Goal: Task Accomplishment & Management: Manage account settings

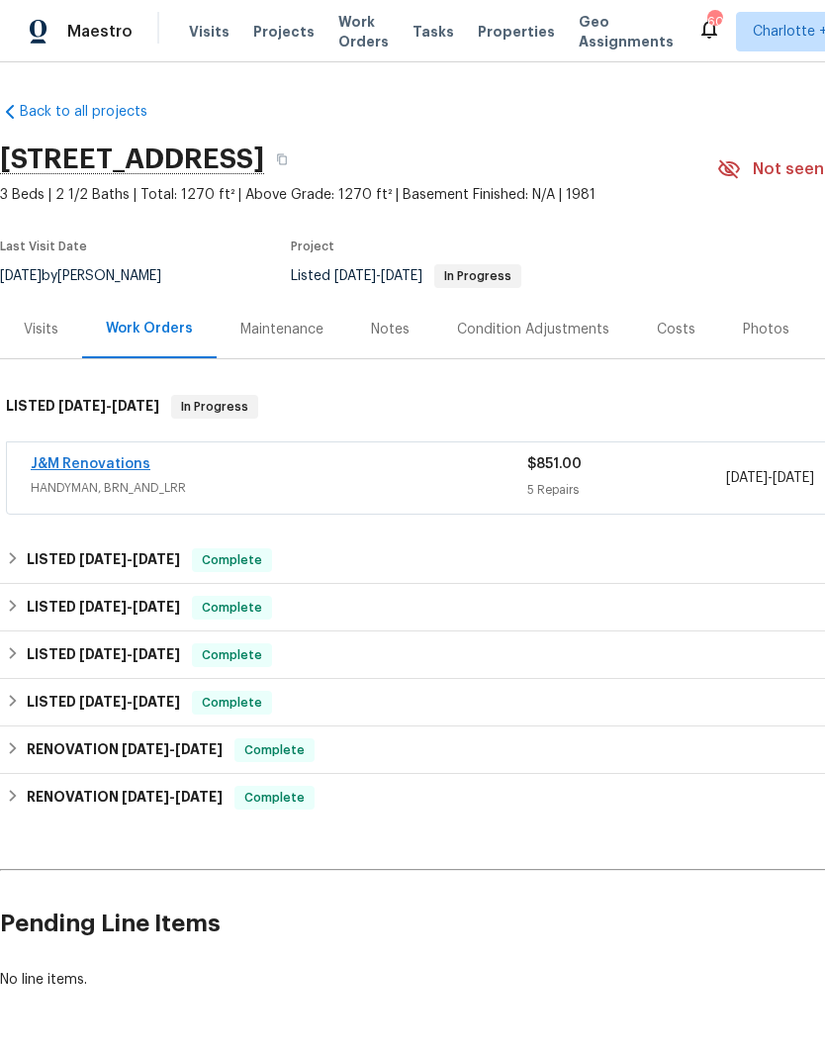
click at [89, 468] on link "J&M Renovations" at bounding box center [91, 464] width 120 height 14
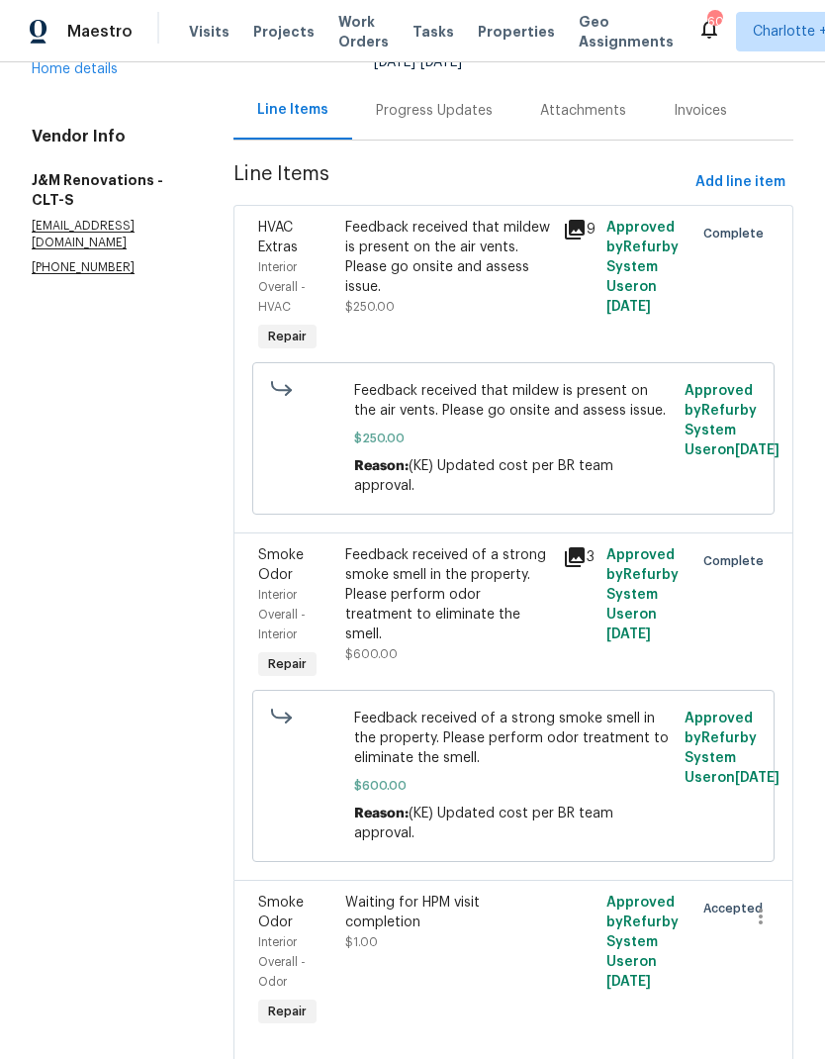
scroll to position [188, 0]
click at [765, 929] on icon "button" at bounding box center [761, 918] width 24 height 24
click at [782, 928] on li "Cancel" at bounding box center [770, 929] width 76 height 33
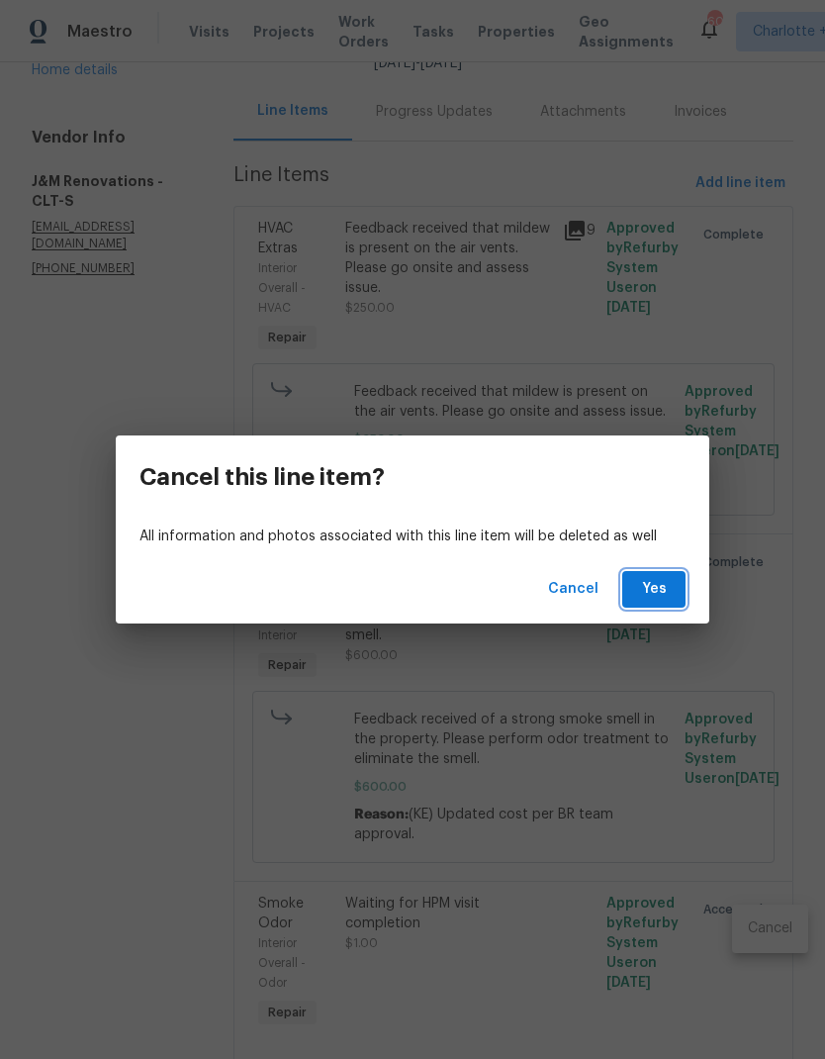
click at [679, 588] on button "Yes" at bounding box center [654, 589] width 63 height 37
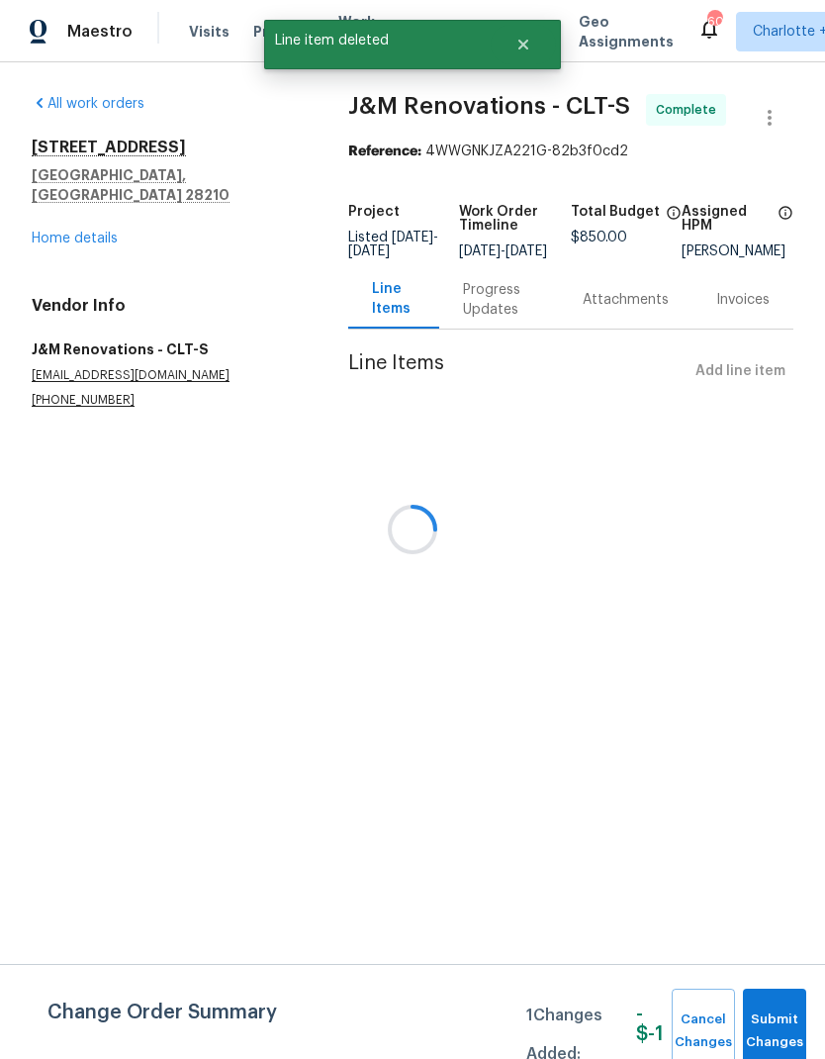
scroll to position [0, 0]
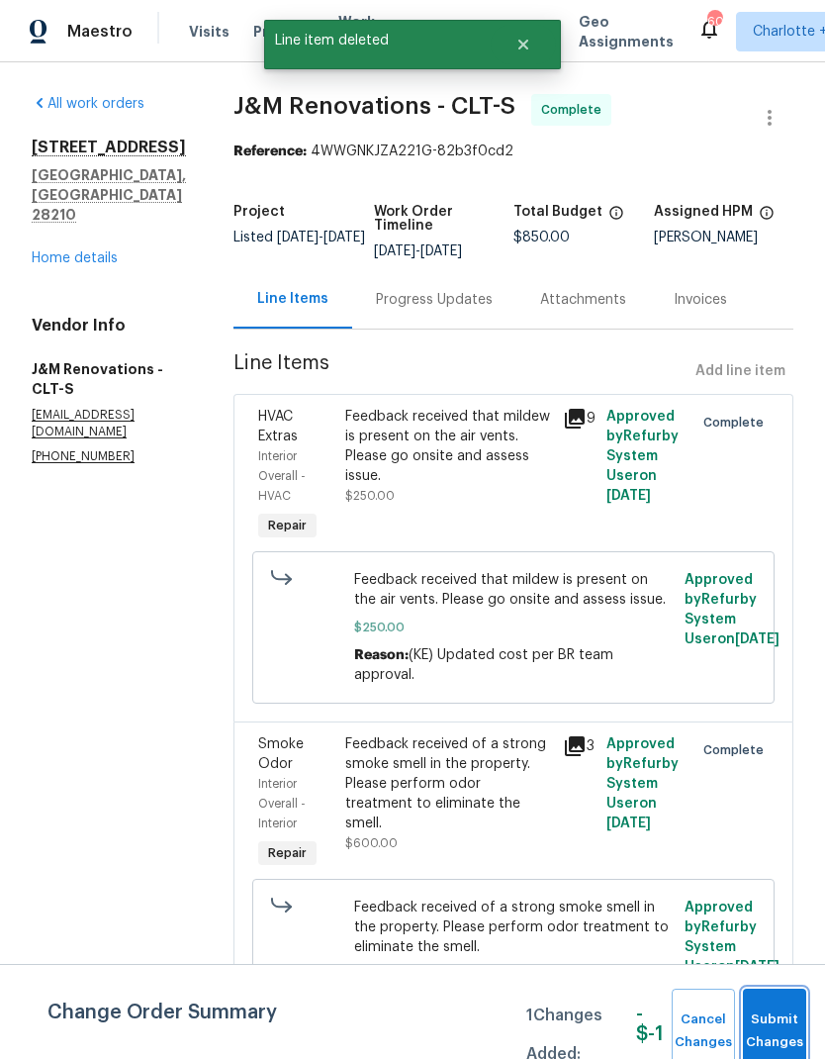
click at [776, 1015] on span "Submit Changes" at bounding box center [775, 1032] width 44 height 46
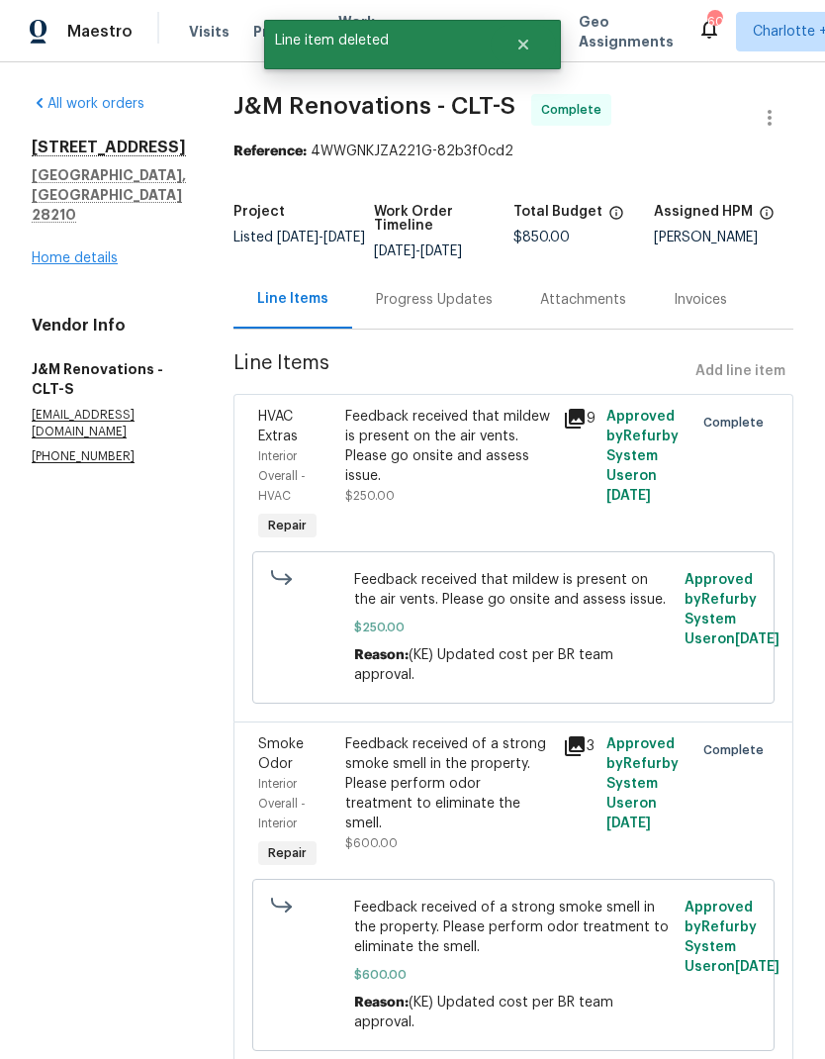
click at [67, 251] on link "Home details" at bounding box center [75, 258] width 86 height 14
